Goal: Task Accomplishment & Management: Complete application form

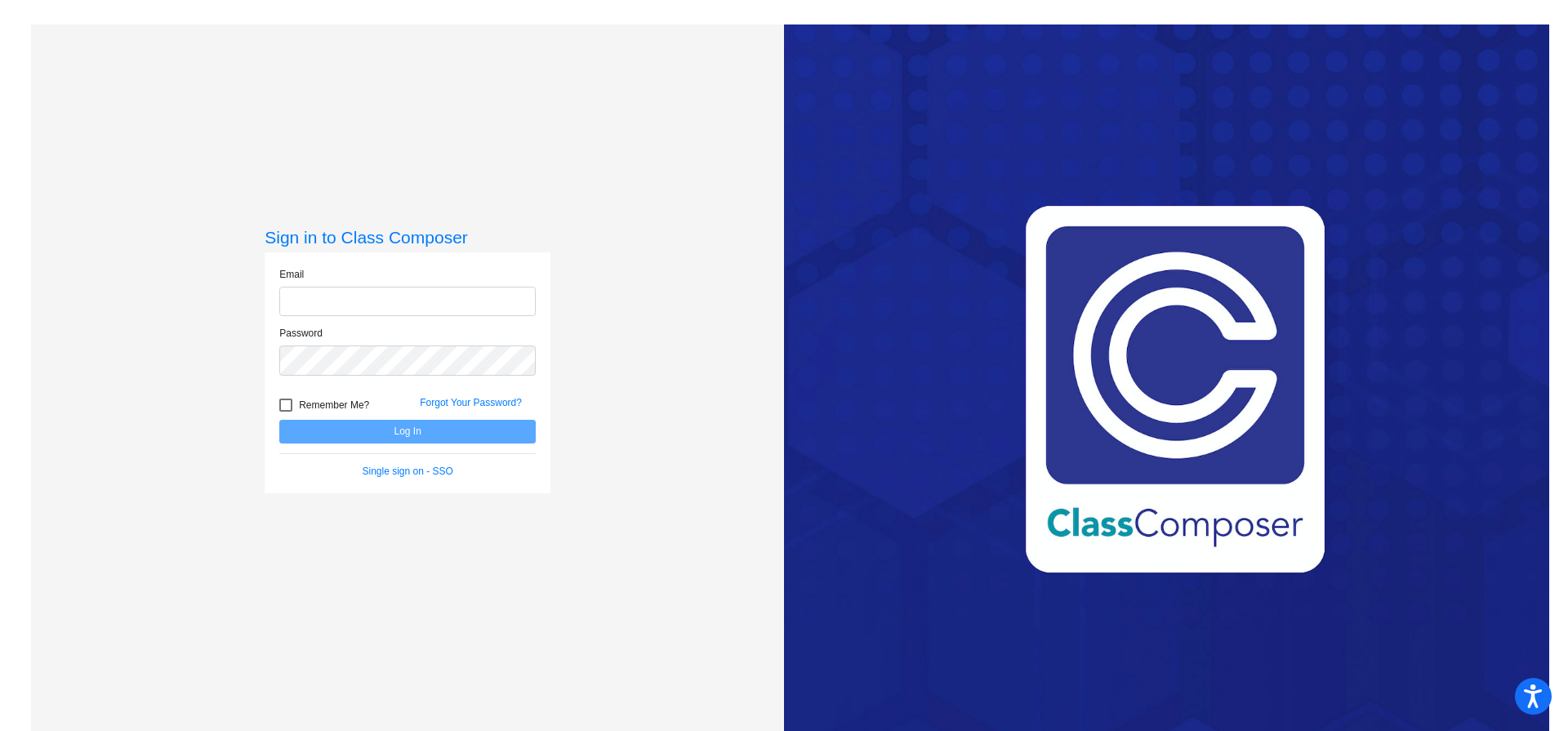
type input "[EMAIL_ADDRESS][DOMAIN_NAME]"
click at [386, 423] on button "Log In" at bounding box center [407, 432] width 256 height 24
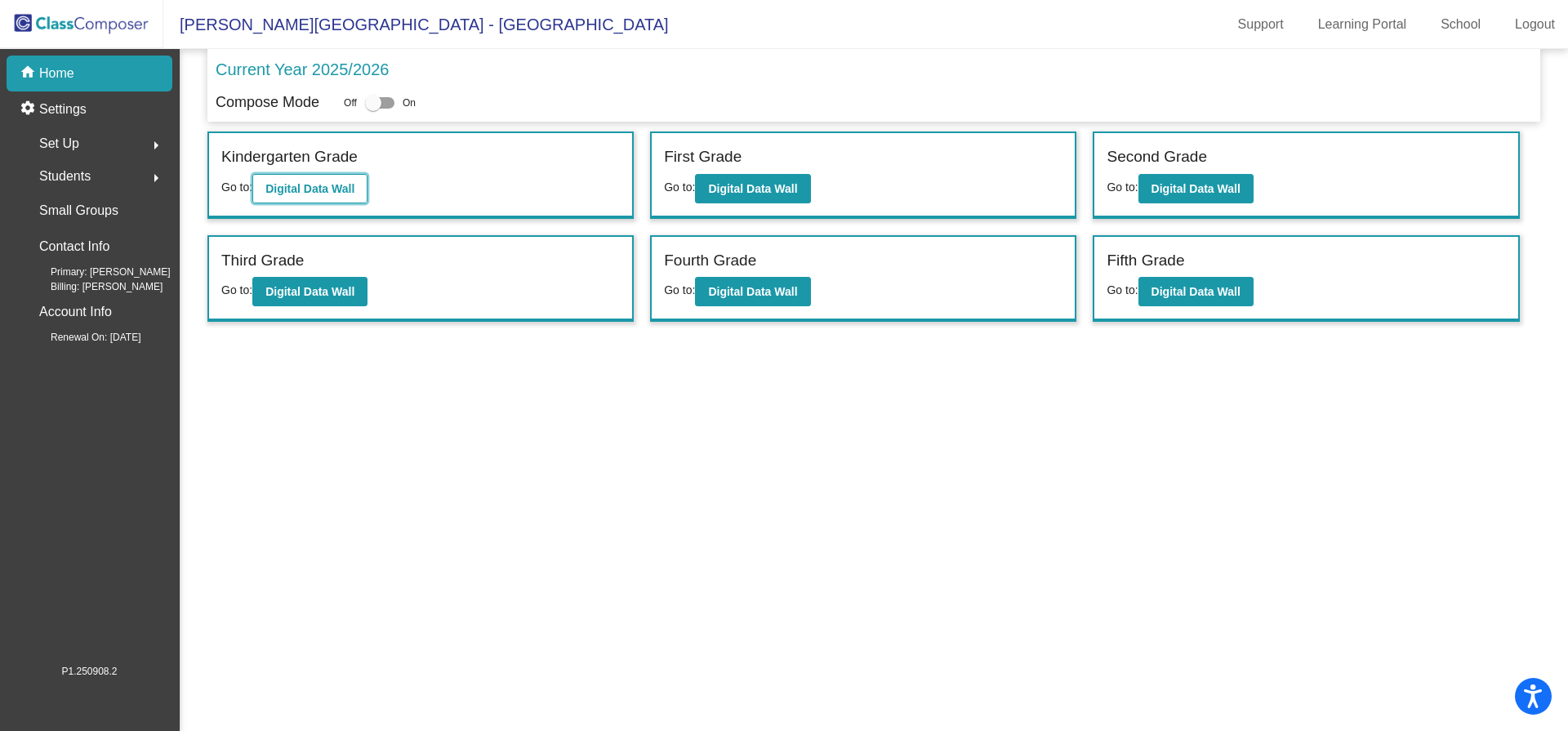
click at [305, 187] on b "Digital Data Wall" at bounding box center [310, 188] width 89 height 13
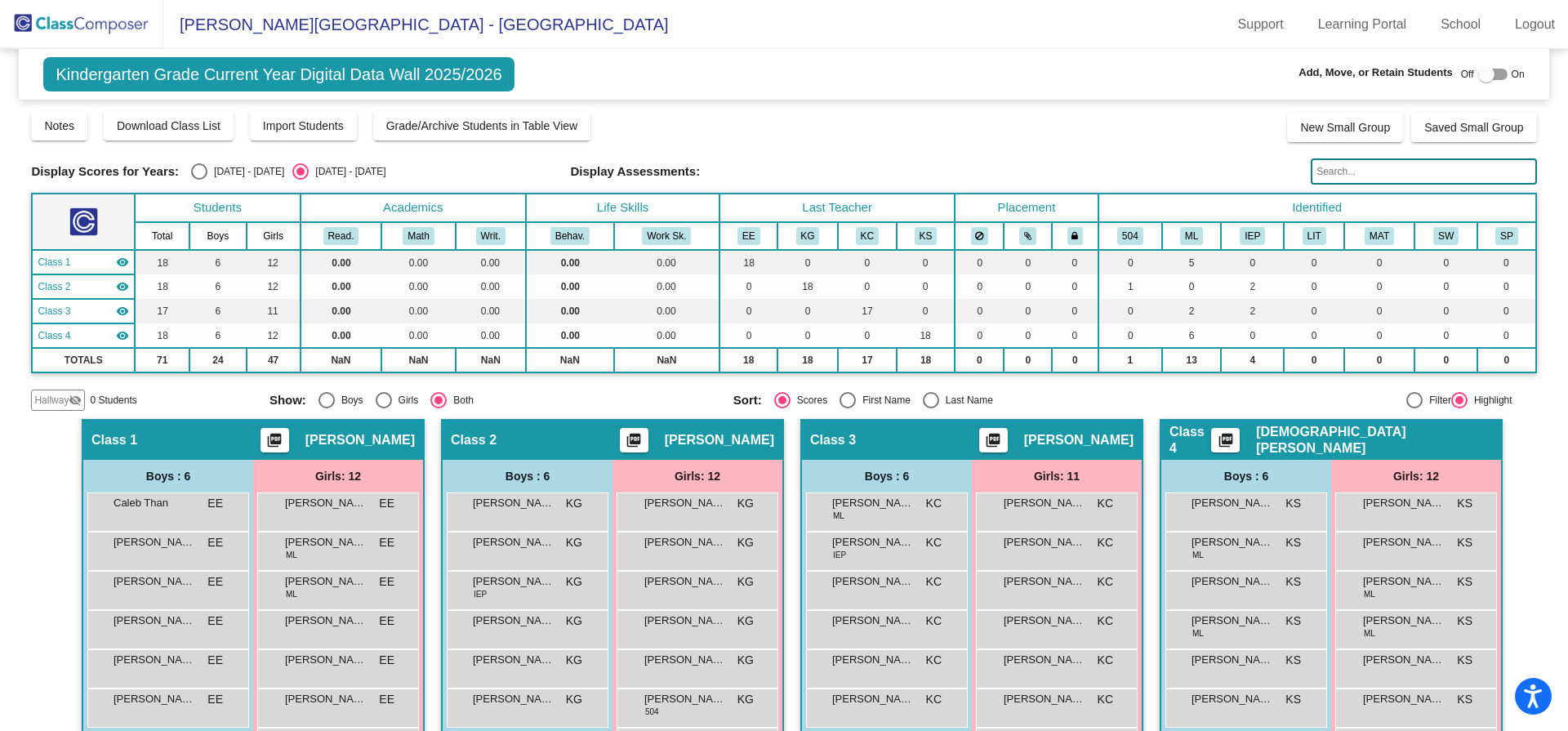
click at [1498, 75] on div at bounding box center [1493, 74] width 29 height 11
checkbox input "true"
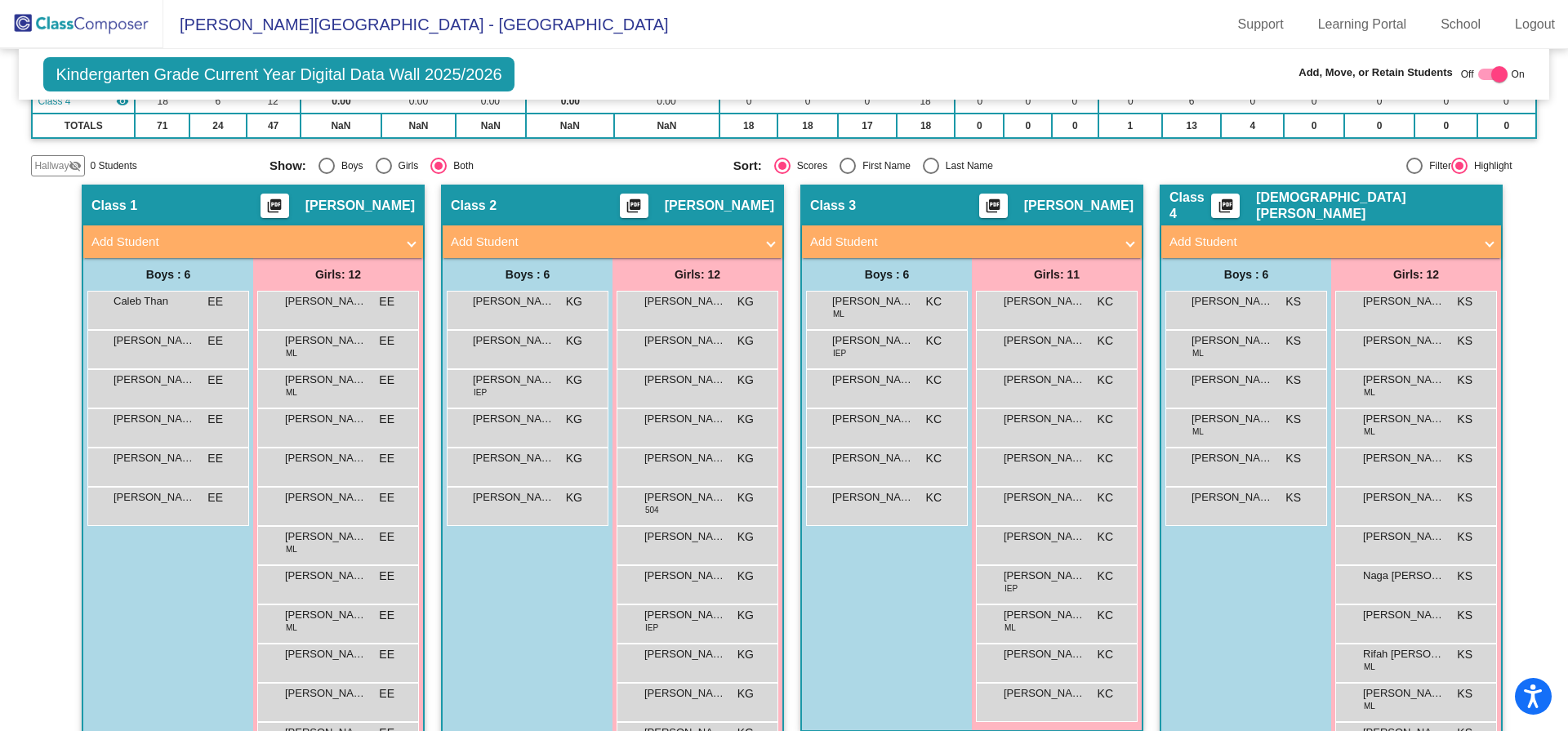
scroll to position [291, 0]
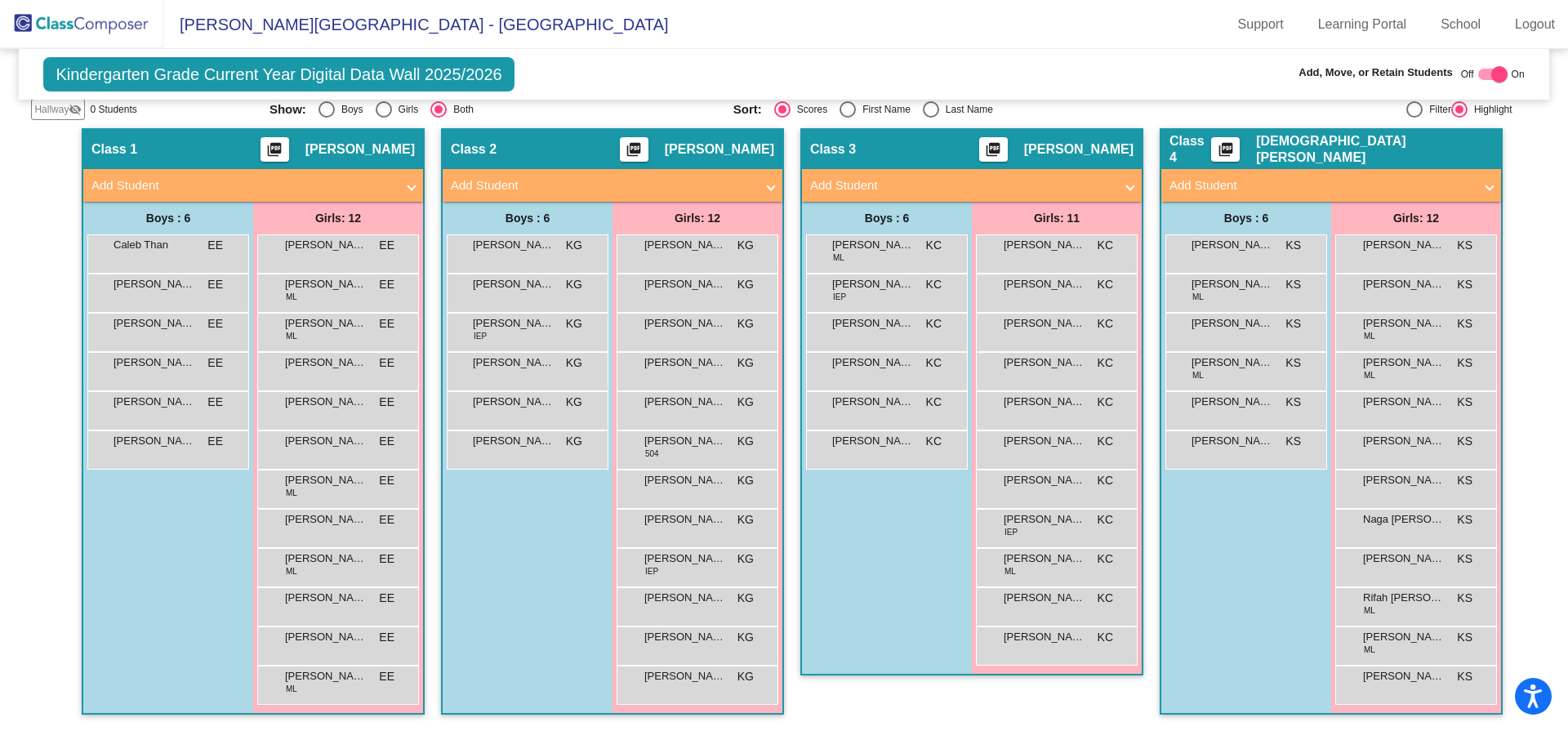
click at [386, 190] on mat-panel-title "Add Student" at bounding box center [242, 186] width 303 height 19
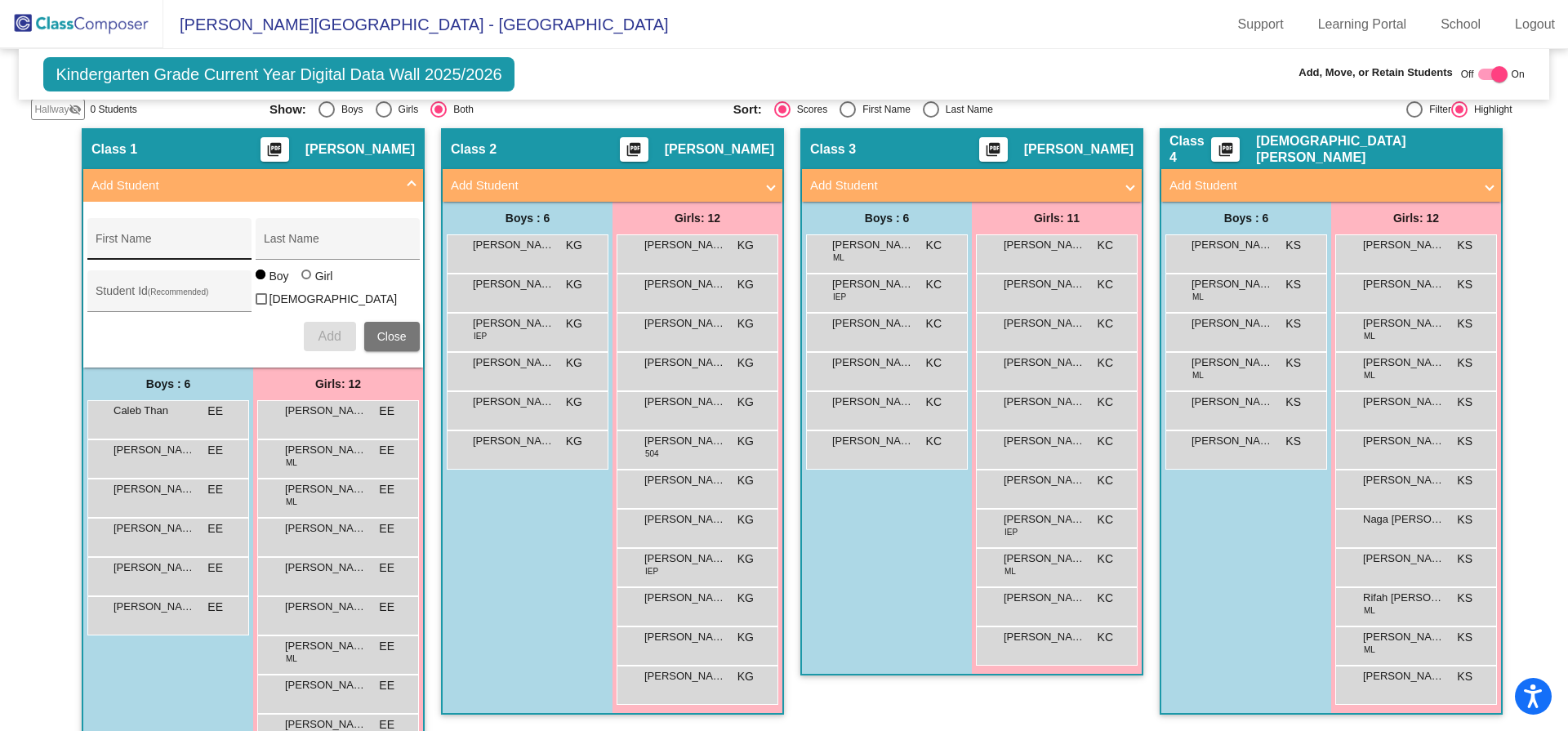
click at [168, 236] on div "First Name" at bounding box center [168, 243] width 147 height 34
type input "Mridhya"
click at [303, 280] on div at bounding box center [306, 274] width 9 height 9
click at [307, 284] on input "Girl" at bounding box center [307, 283] width 1 height 1
radio input "true"
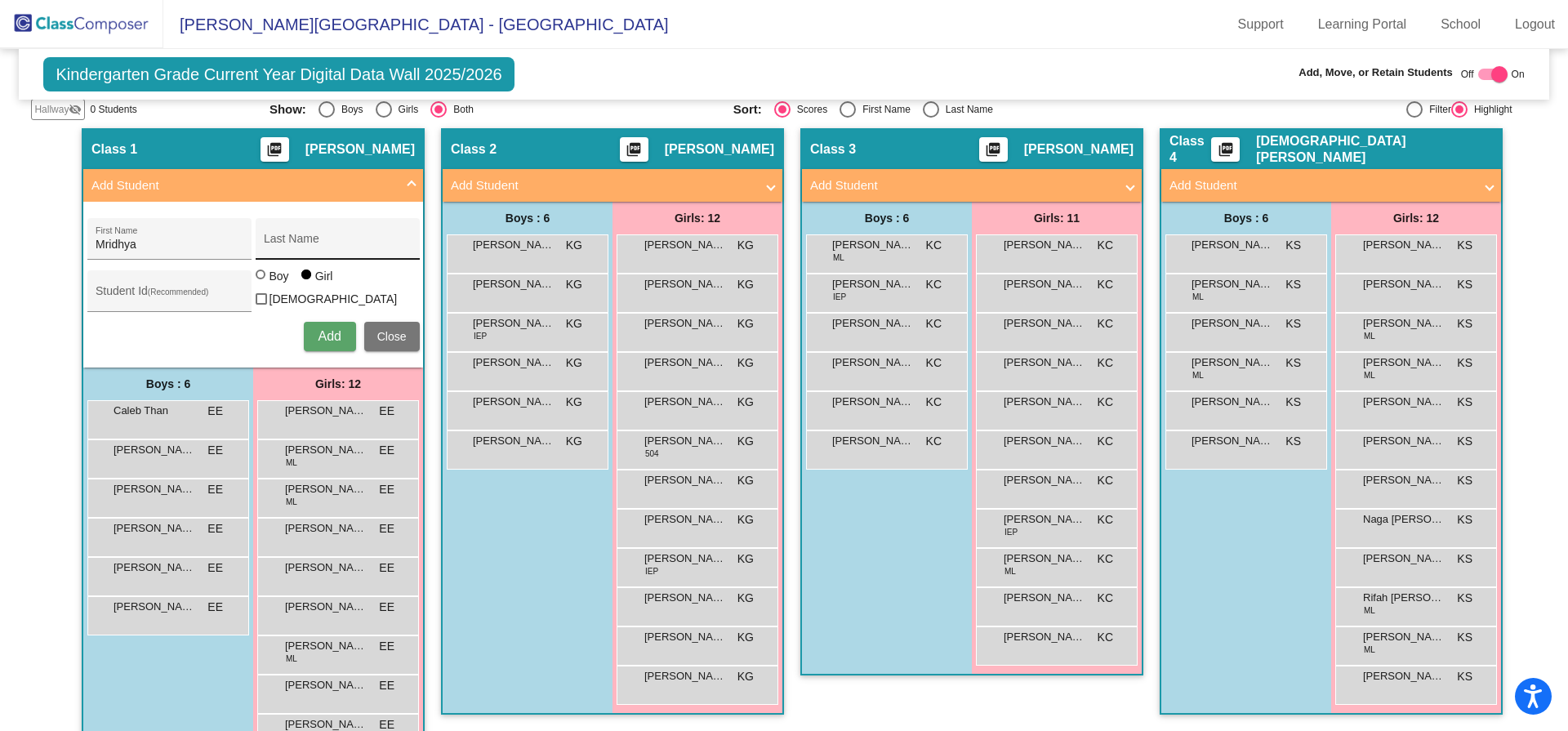
click at [283, 239] on input "Last Name" at bounding box center [337, 244] width 147 height 13
click at [278, 244] on input "Last Name" at bounding box center [337, 244] width 147 height 13
click at [306, 240] on input "[PERSON_NAME]" at bounding box center [337, 244] width 147 height 13
type input "[PERSON_NAME]"
click at [127, 301] on input "Student Id (Recommended)" at bounding box center [168, 297] width 147 height 13
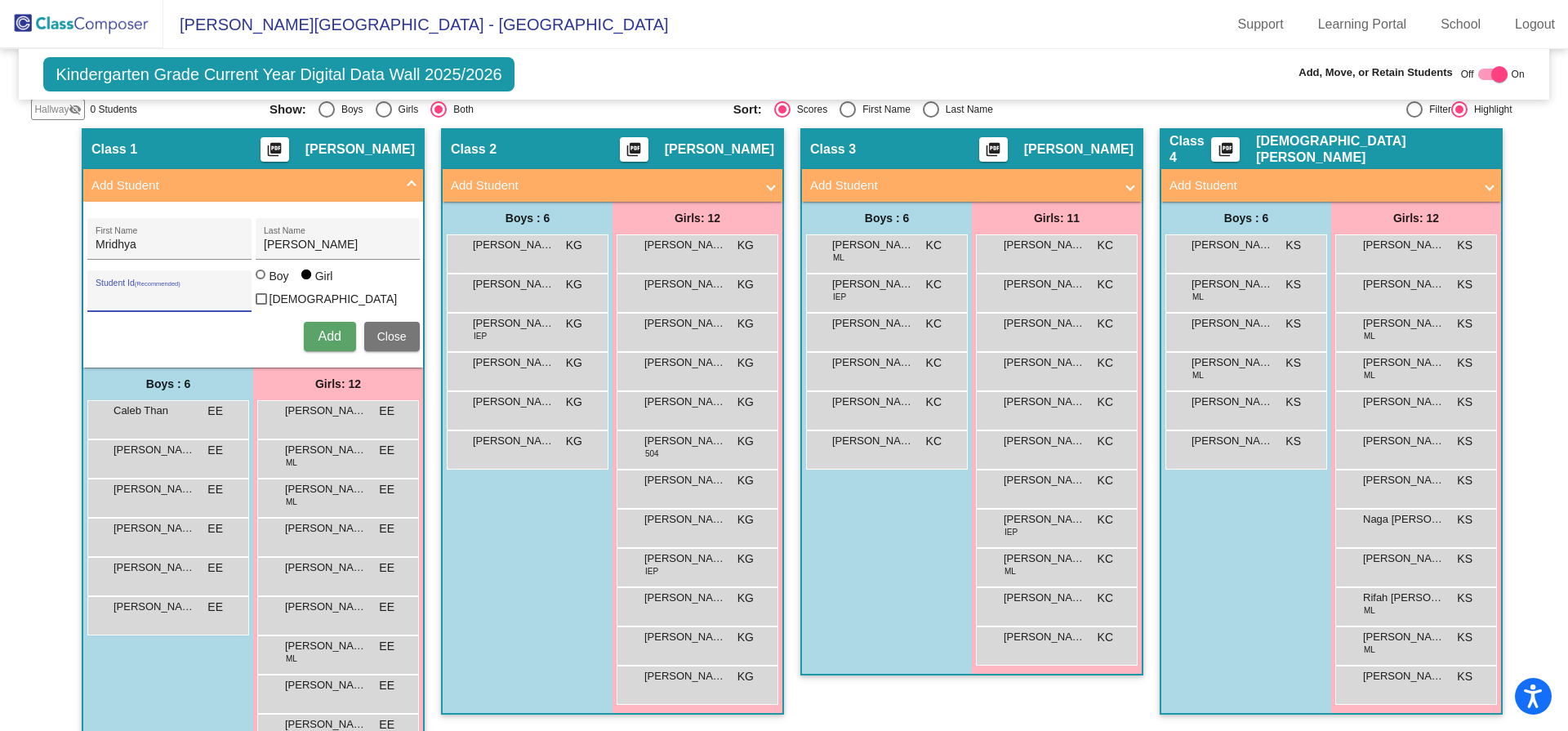
paste input "1734053"
type input "1734053"
click at [322, 337] on span "Add" at bounding box center [329, 336] width 23 height 14
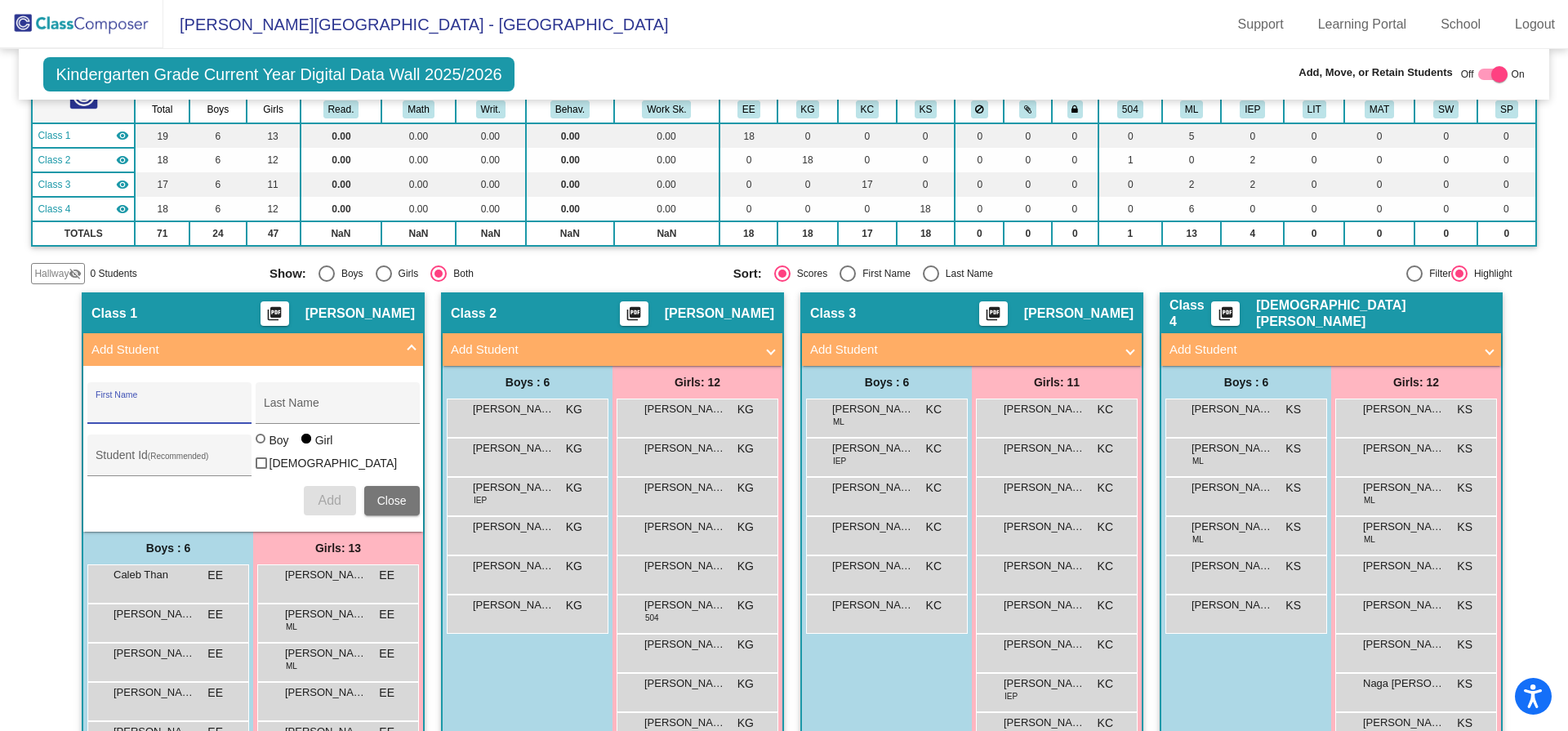
scroll to position [0, 0]
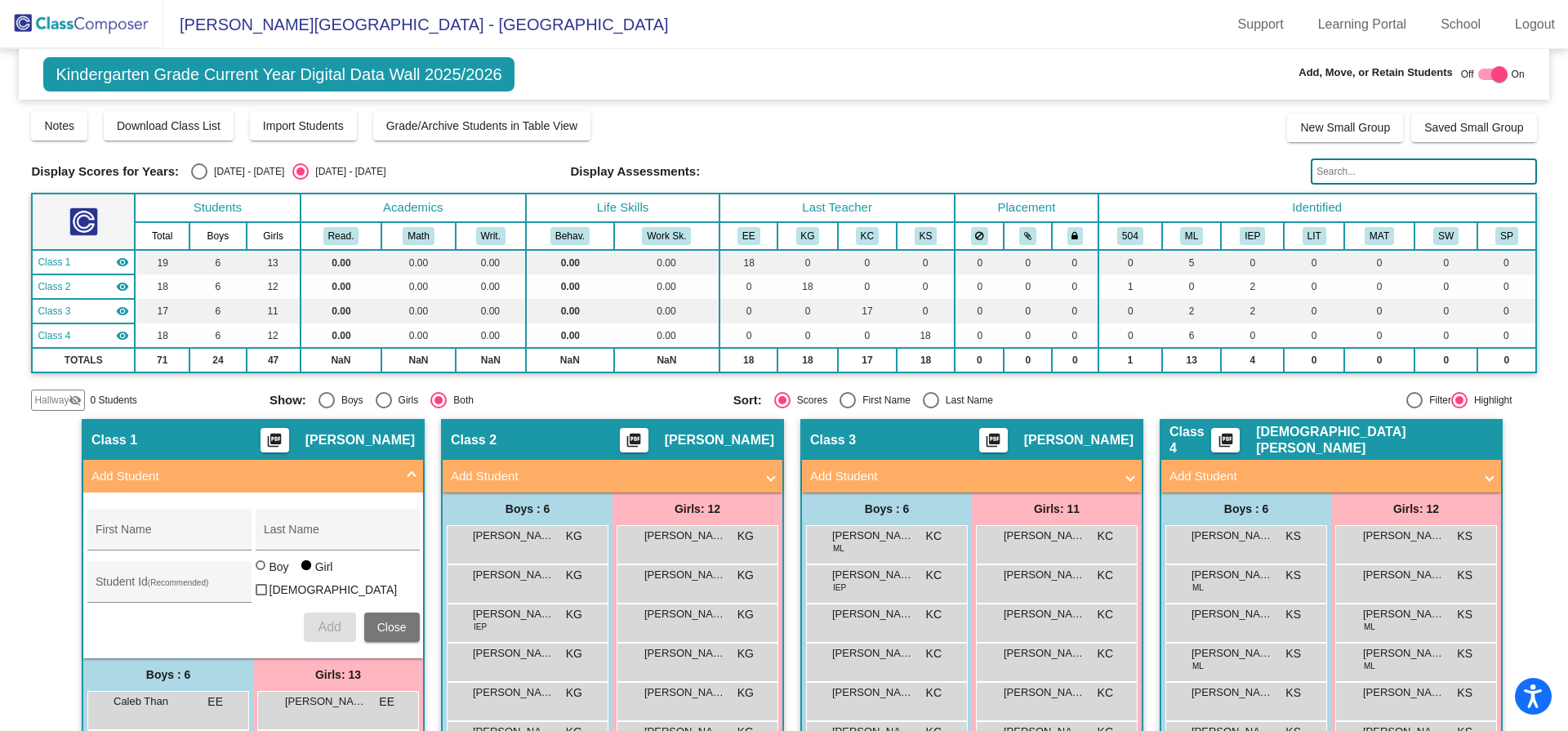
click at [83, 17] on img at bounding box center [82, 24] width 163 height 48
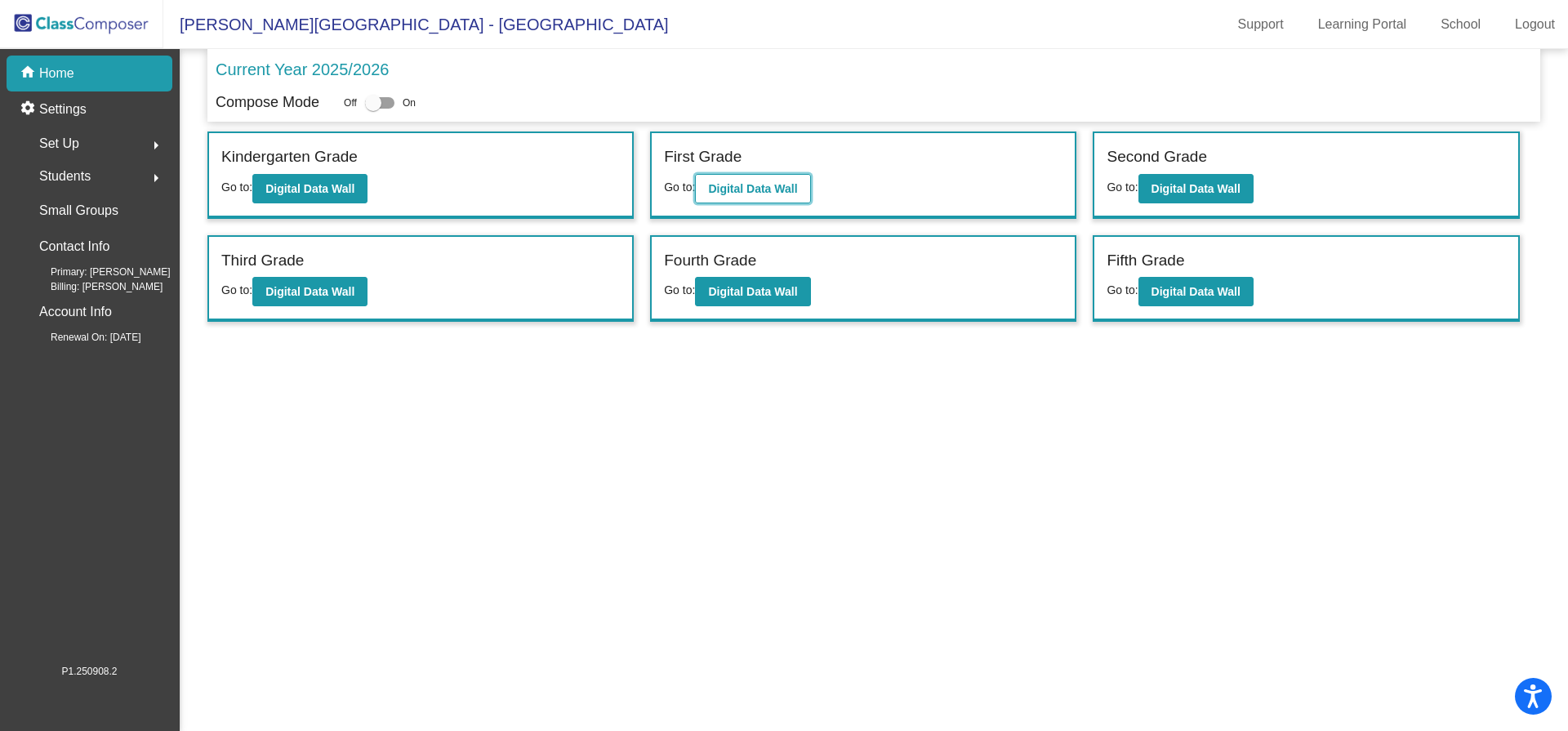
click at [725, 186] on b "Digital Data Wall" at bounding box center [753, 188] width 89 height 13
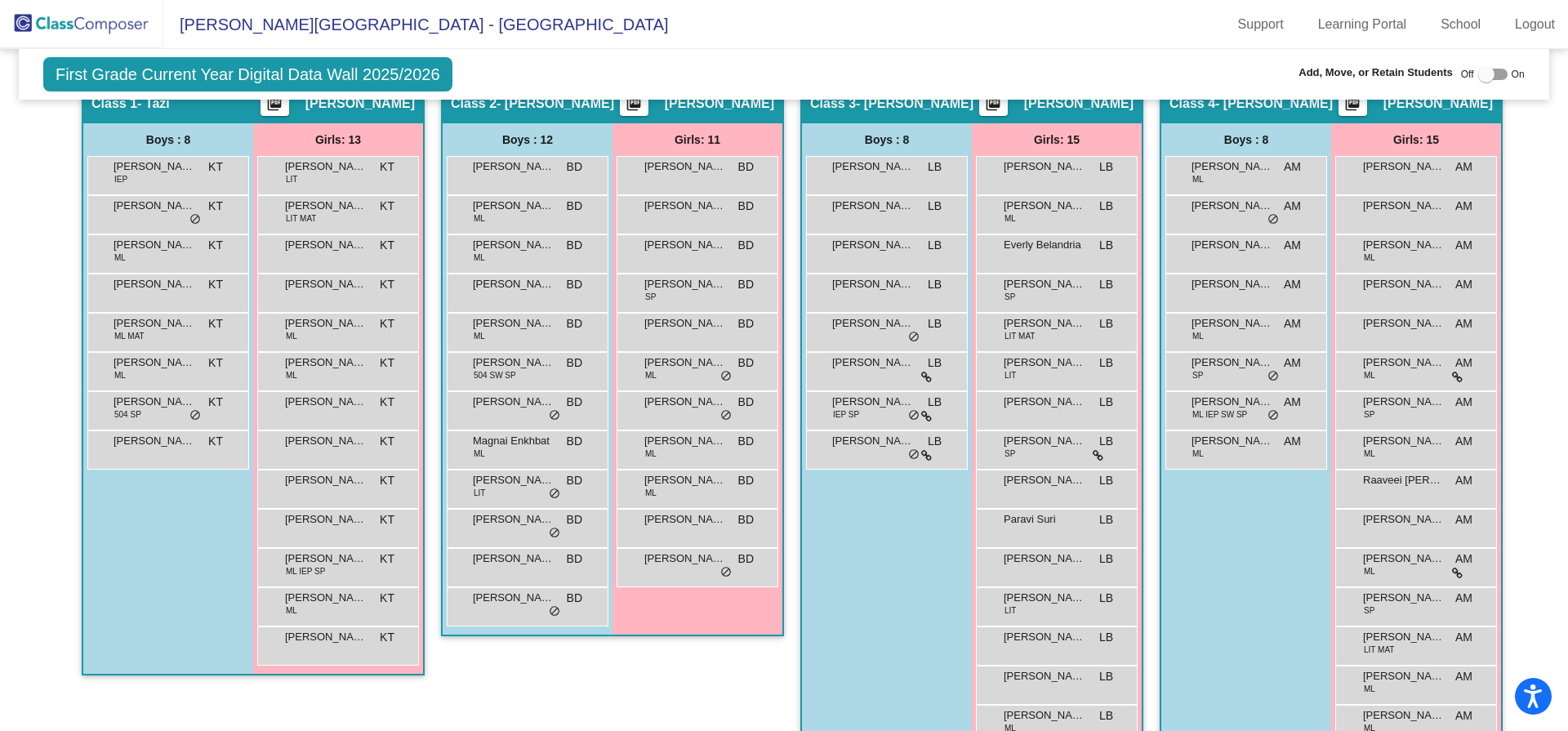
scroll to position [376, 0]
